Goal: Information Seeking & Learning: Stay updated

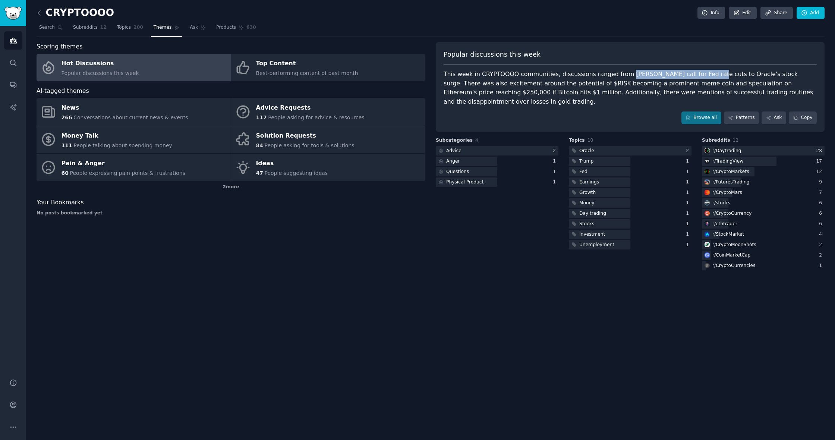
drag, startPoint x: 621, startPoint y: 73, endPoint x: 698, endPoint y: 72, distance: 76.4
click at [698, 72] on div "This week in CRYPTOOOO communities, discussions ranged from [PERSON_NAME] call …" at bounding box center [630, 88] width 373 height 37
drag, startPoint x: 495, startPoint y: 83, endPoint x: 642, endPoint y: 84, distance: 146.9
click at [644, 84] on div "This week in CRYPTOOOO communities, discussions ranged from [PERSON_NAME] call …" at bounding box center [630, 88] width 373 height 37
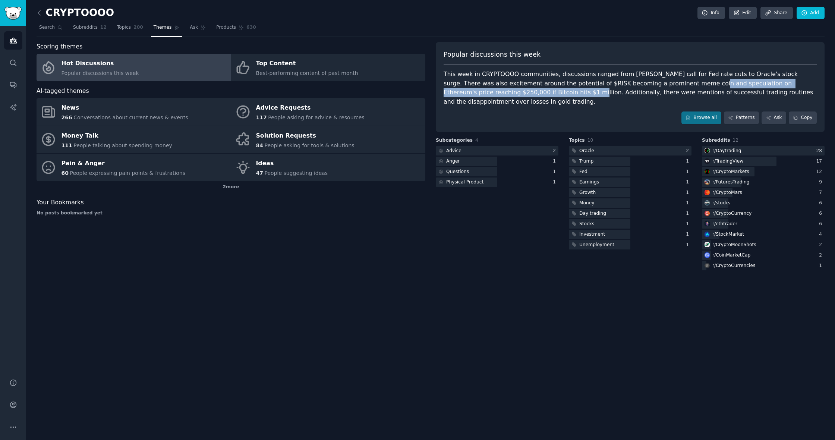
drag, startPoint x: 659, startPoint y: 83, endPoint x: 502, endPoint y: 95, distance: 157.4
click at [502, 95] on div "This week in CRYPTOOOO communities, discussions ranged from [PERSON_NAME] call …" at bounding box center [630, 88] width 373 height 37
copy div "speculation on Ethereum's price reaching $250,000 if Bitcoin hits $1 million."
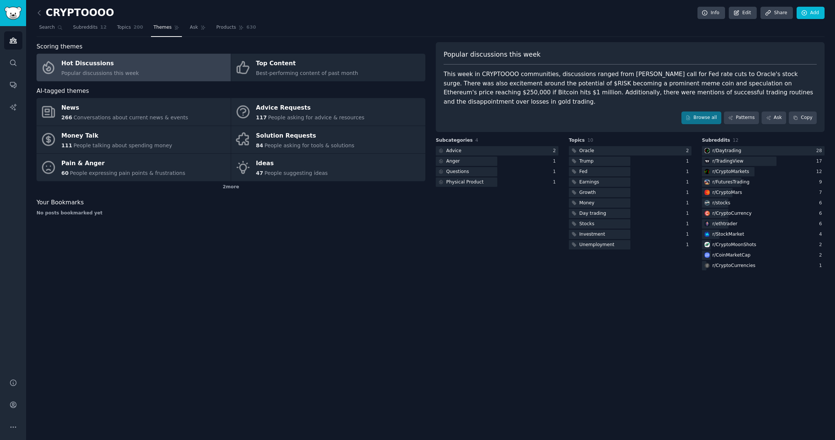
click at [660, 65] on div "Popular discussions this week This week in CRYPTOOOO communities, discussions r…" at bounding box center [630, 87] width 389 height 90
drag, startPoint x: 621, startPoint y: 75, endPoint x: 763, endPoint y: 75, distance: 141.3
click at [763, 75] on div "This week in CRYPTOOOO communities, discussions ranged from [PERSON_NAME] call …" at bounding box center [630, 88] width 373 height 37
click at [659, 48] on div "Popular discussions this week This week in CRYPTOOOO communities, discussions r…" at bounding box center [630, 87] width 389 height 90
drag, startPoint x: 621, startPoint y: 74, endPoint x: 762, endPoint y: 76, distance: 140.6
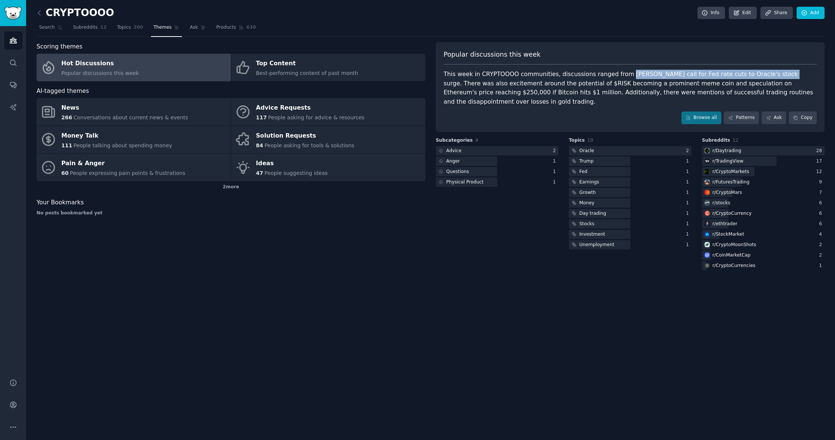
click at [762, 76] on div "This week in CRYPTOOOO communities, discussions ranged from [PERSON_NAME] call …" at bounding box center [630, 88] width 373 height 37
click at [714, 60] on div "Popular discussions this week" at bounding box center [630, 57] width 373 height 15
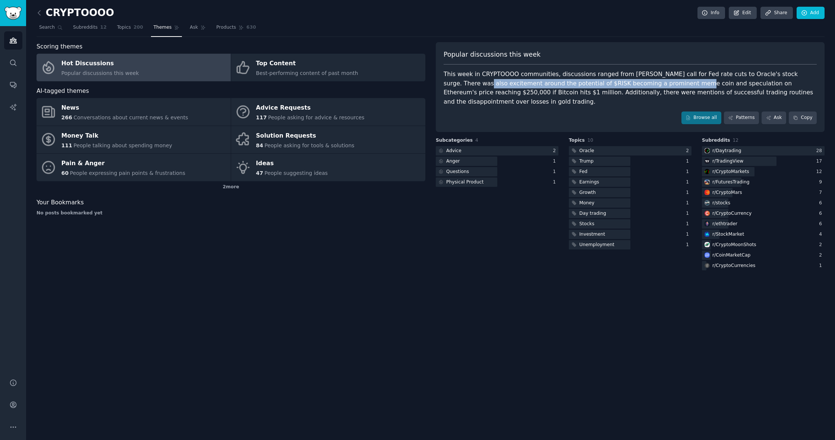
drag, startPoint x: 443, startPoint y: 83, endPoint x: 643, endPoint y: 79, distance: 200.6
click at [643, 79] on div "Popular discussions this week This week in CRYPTOOOO communities, discussions r…" at bounding box center [630, 87] width 389 height 90
copy div "excitement around the potential of $RISK becoming a prominent meme coin"
